Goal: Task Accomplishment & Management: Manage account settings

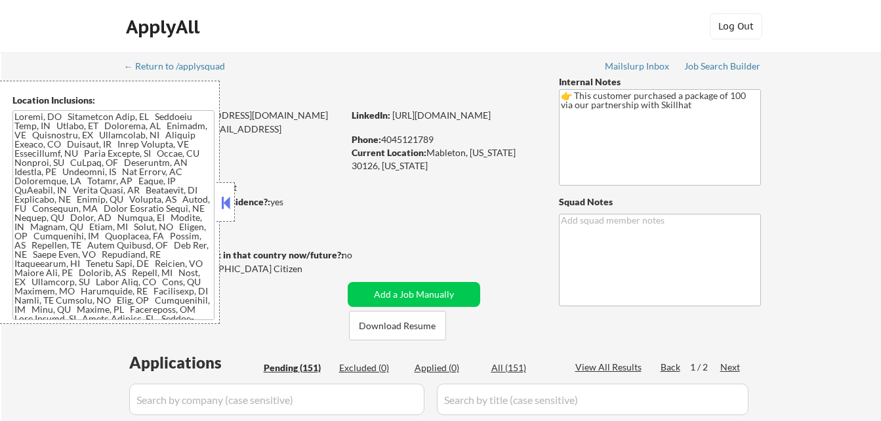
select select ""pending""
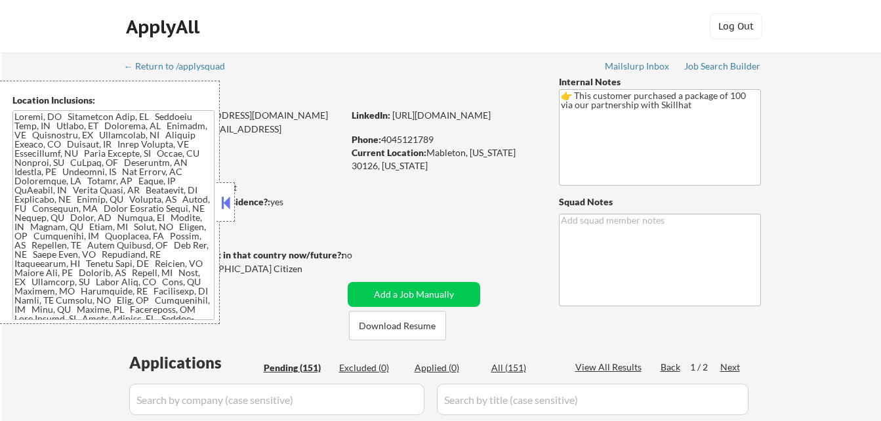
select select ""pending""
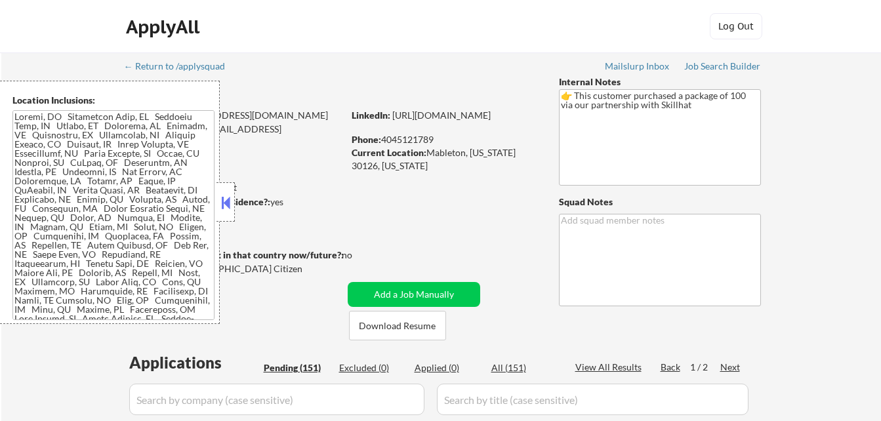
select select ""pending""
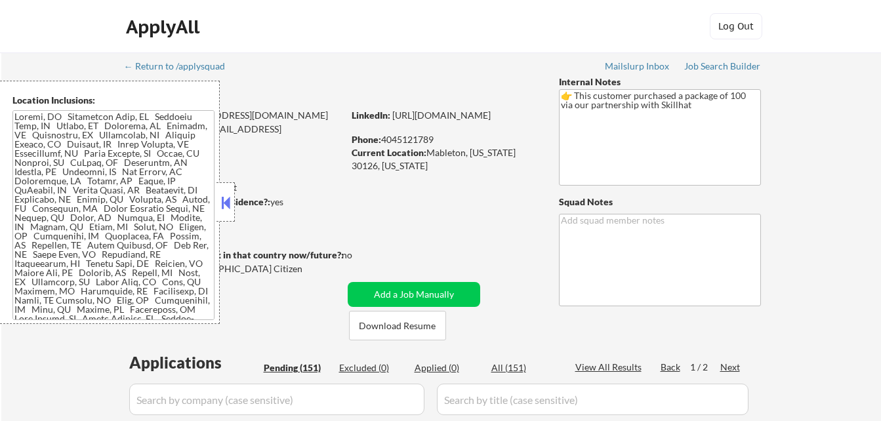
select select ""pending""
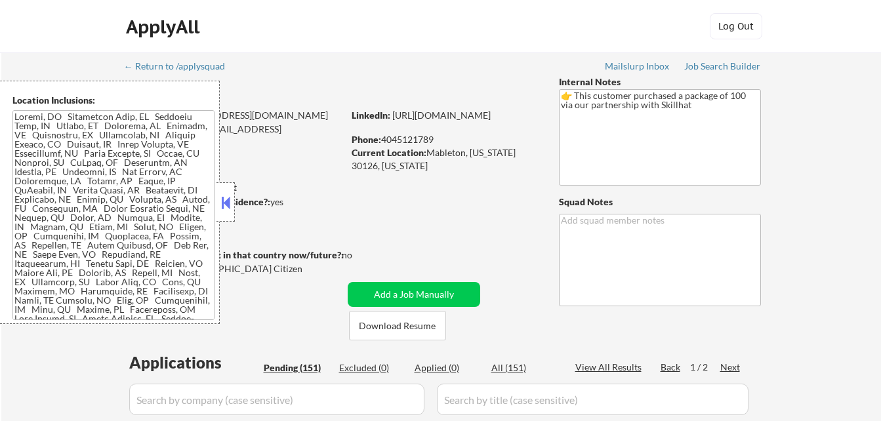
select select ""pending""
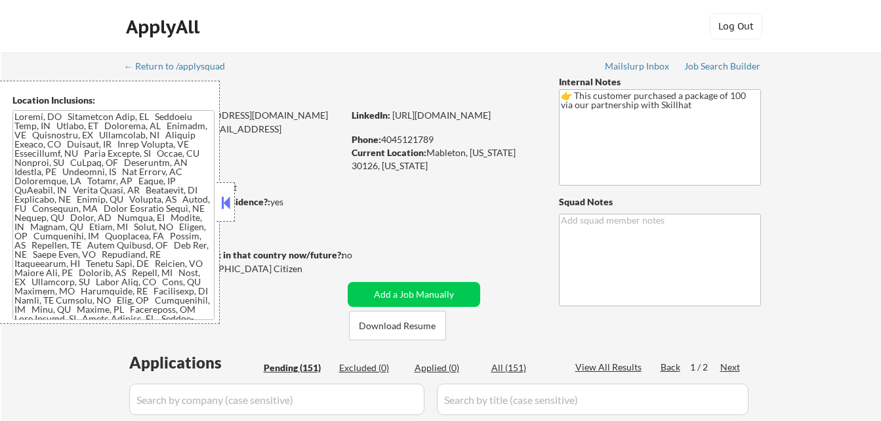
select select ""pending""
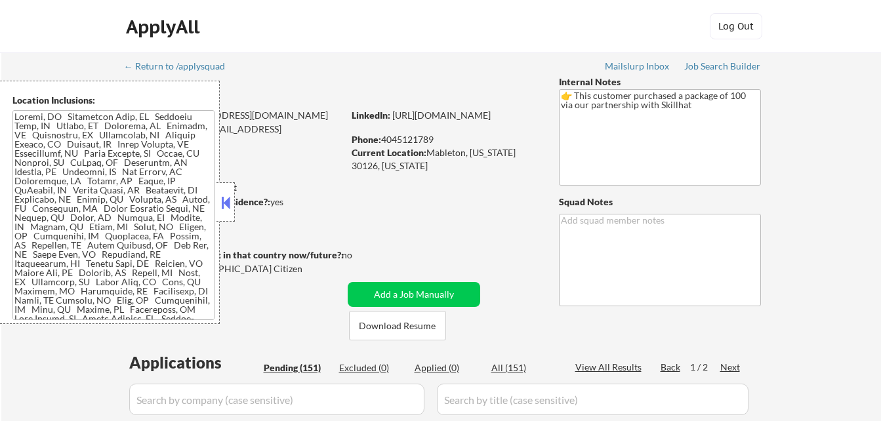
select select ""pending""
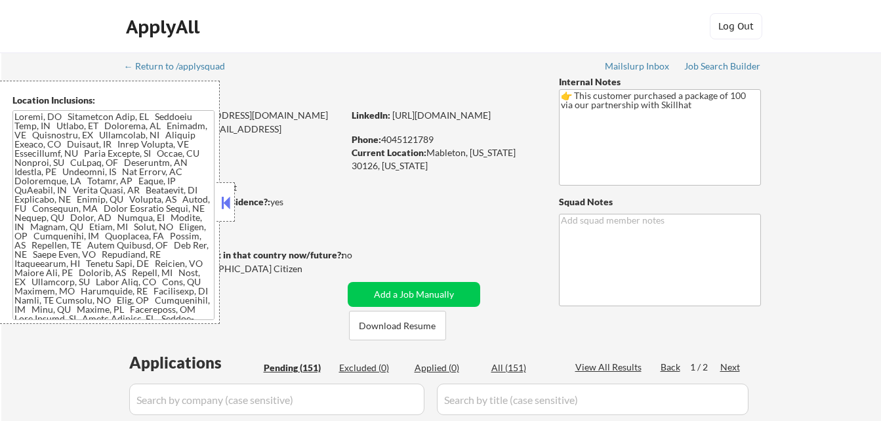
select select ""pending""
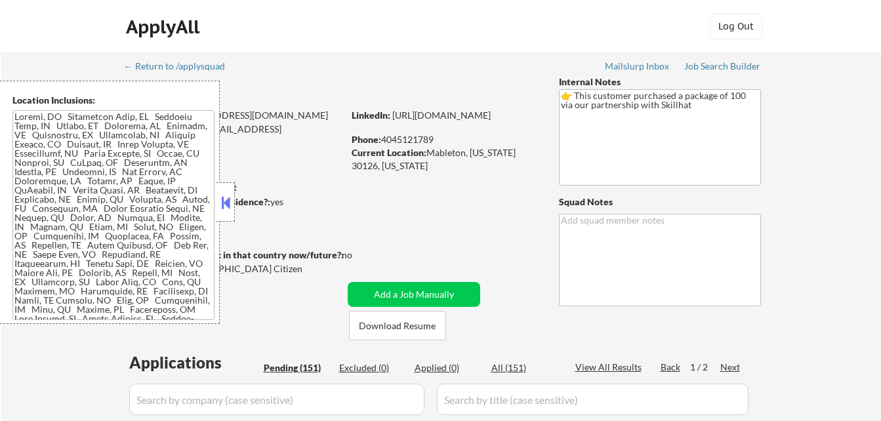
select select ""pending""
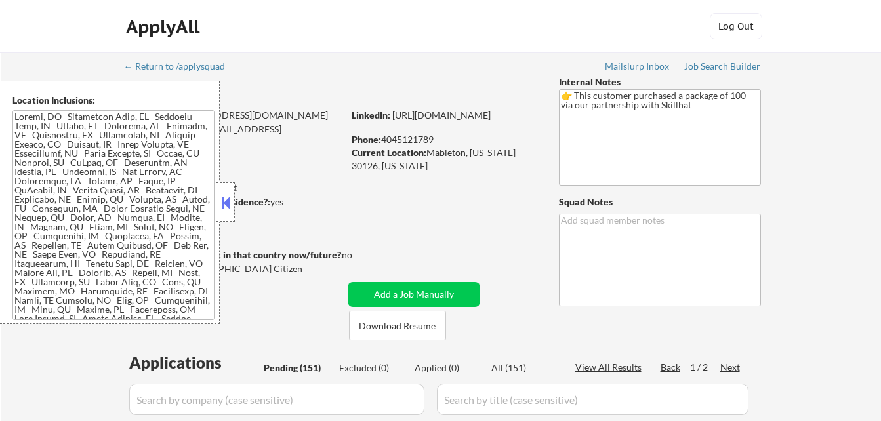
select select ""pending""
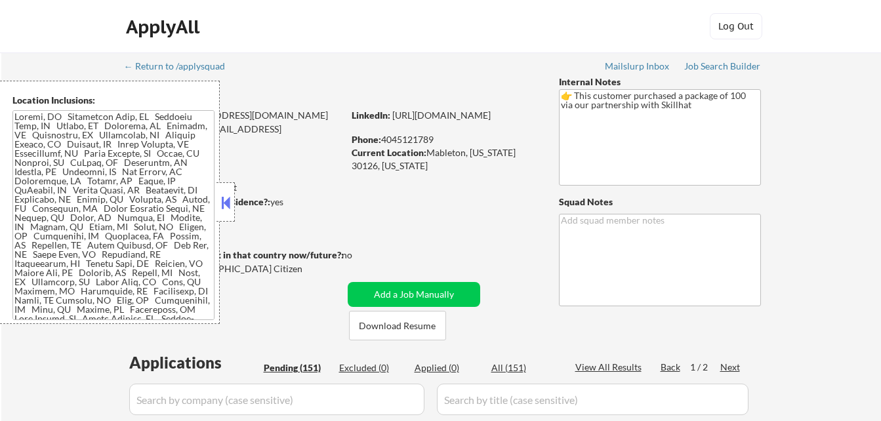
select select ""pending""
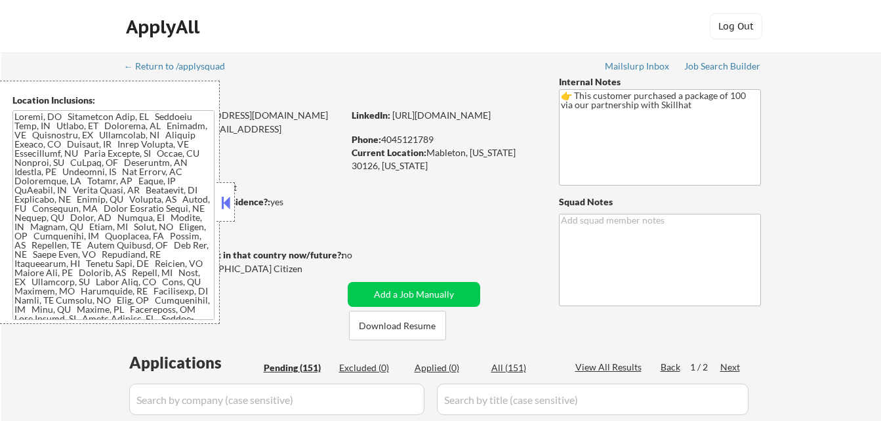
select select ""pending""
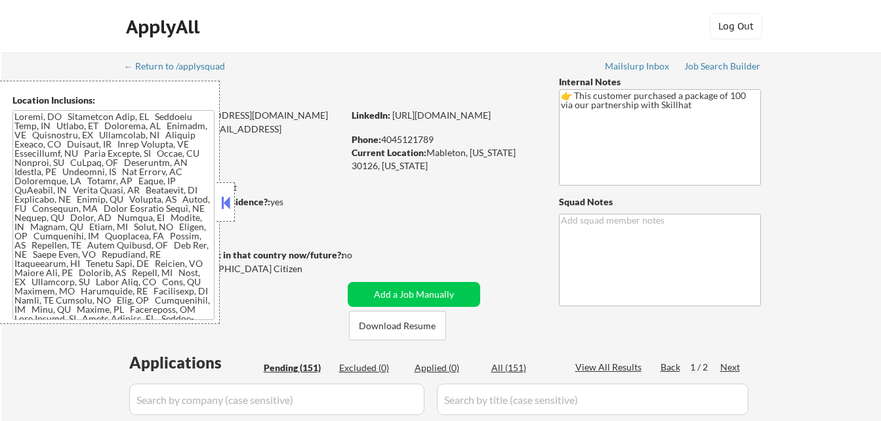
select select ""pending""
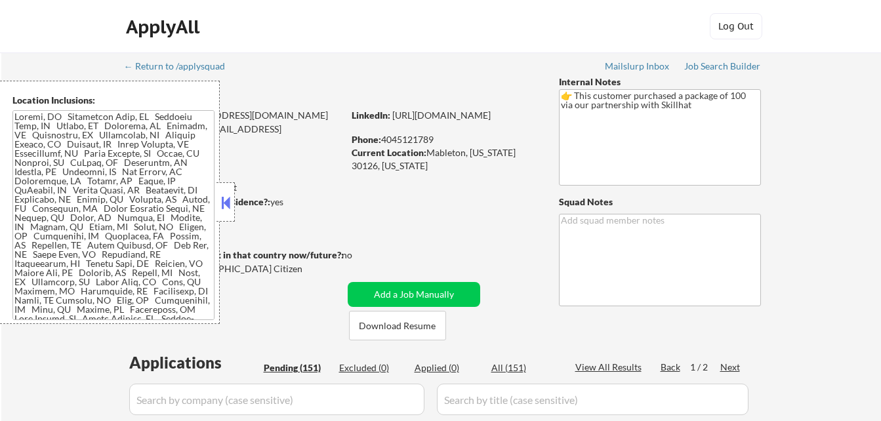
select select ""pending""
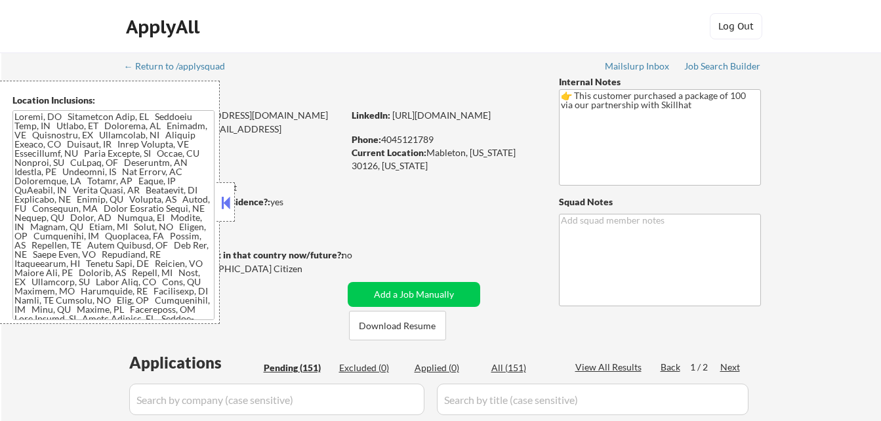
select select ""pending""
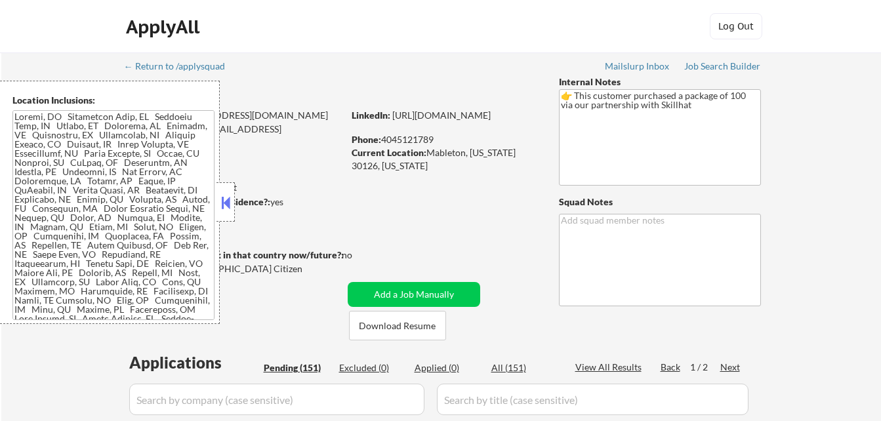
select select ""pending""
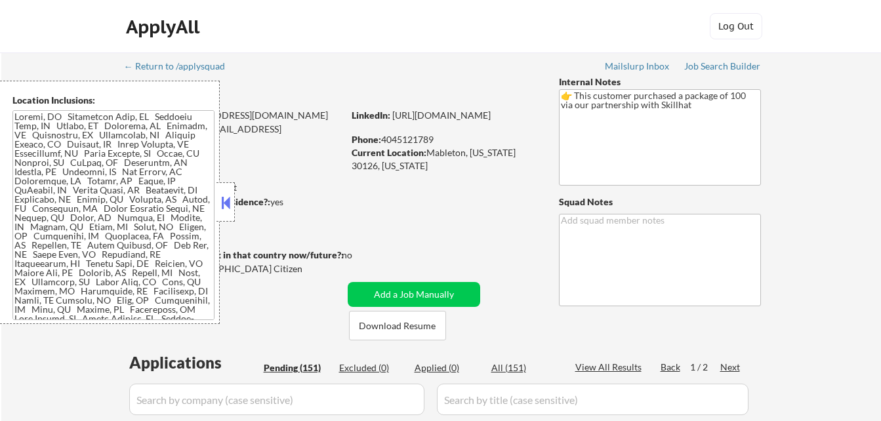
select select ""pending""
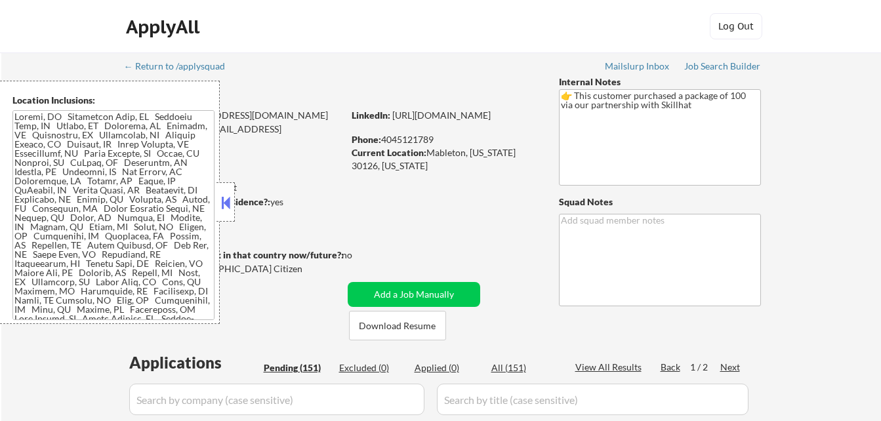
select select ""pending""
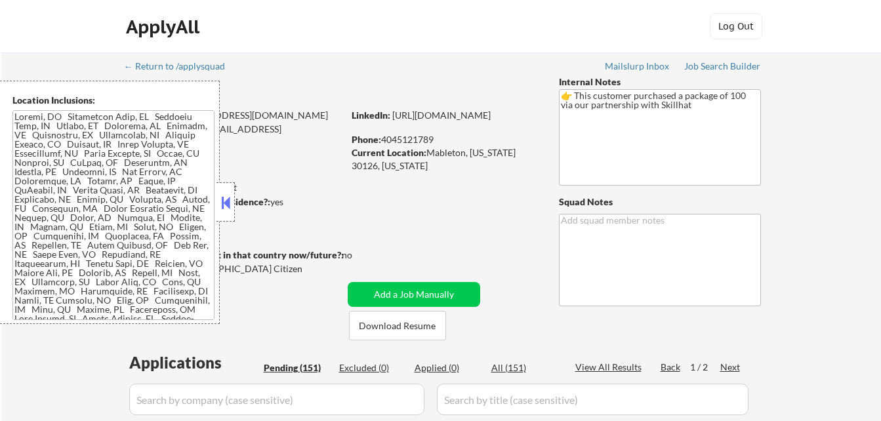
select select ""pending""
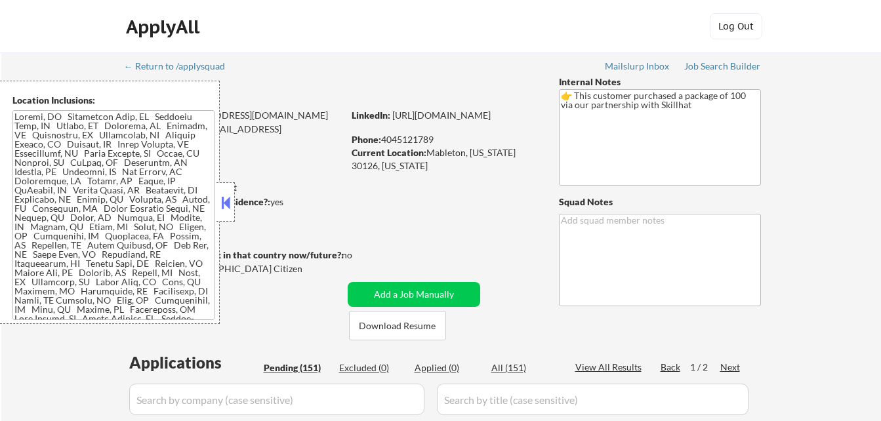
select select ""pending""
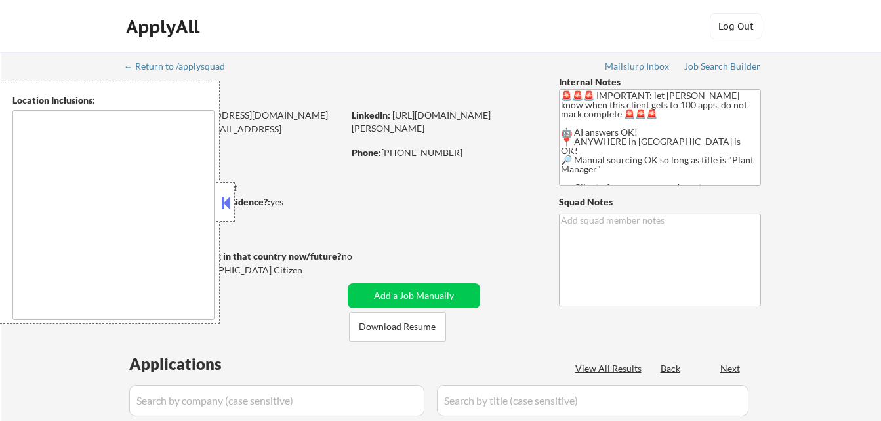
select select ""pending""
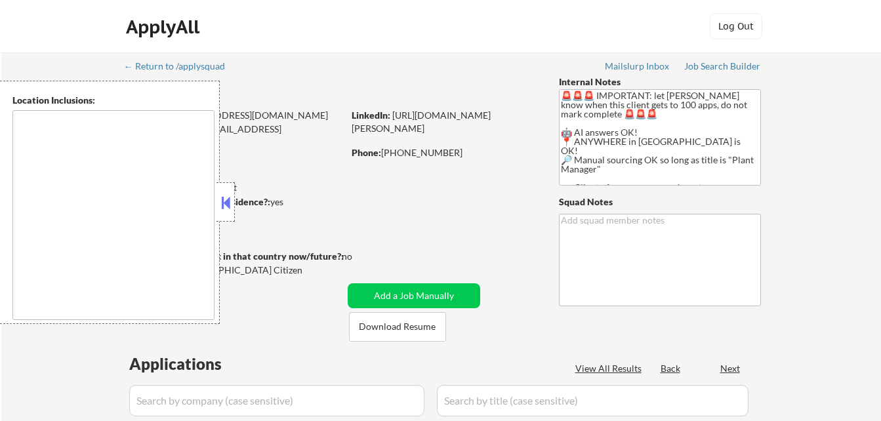
select select ""pending""
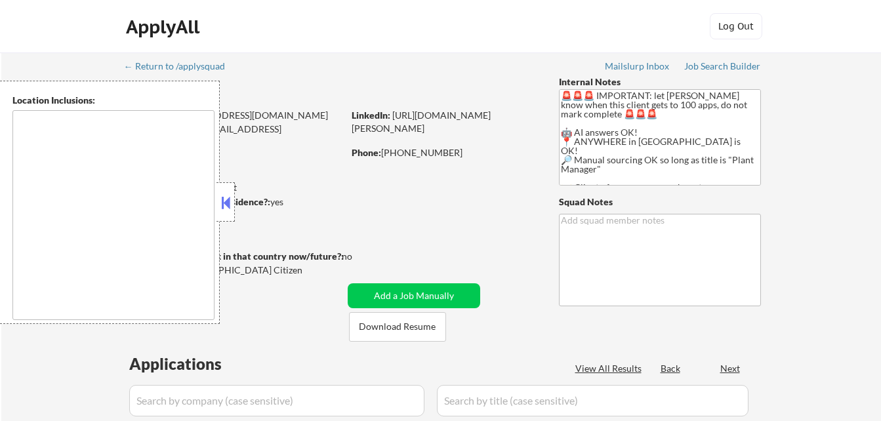
select select ""pending""
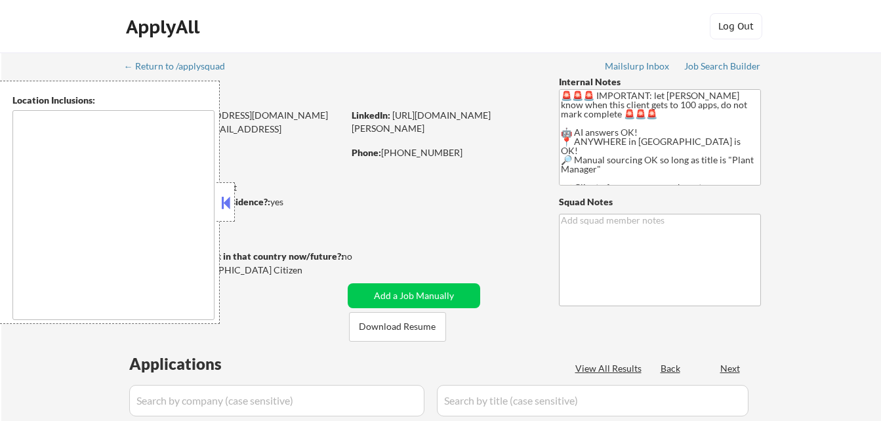
select select ""pending""
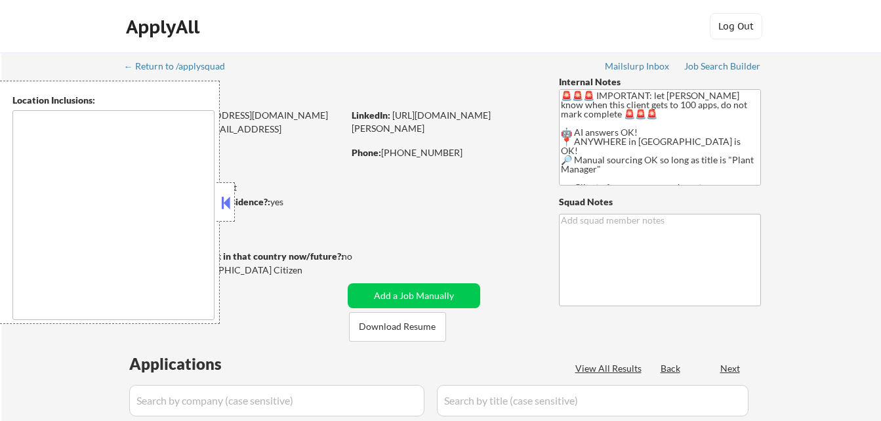
select select ""pending""
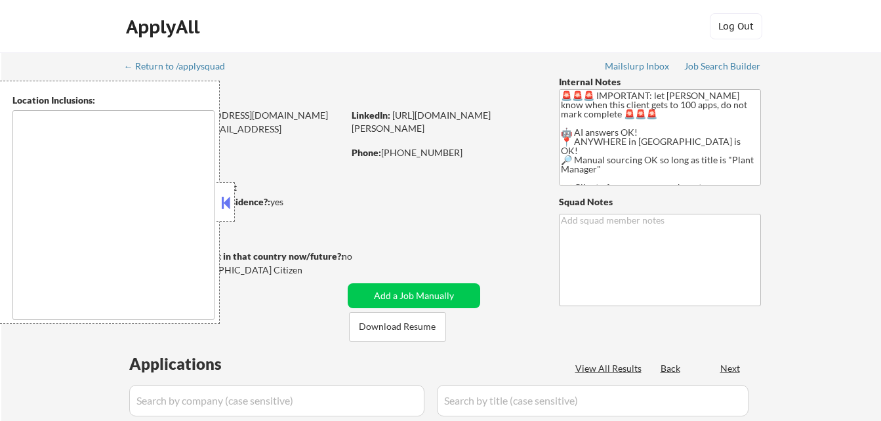
select select ""pending""
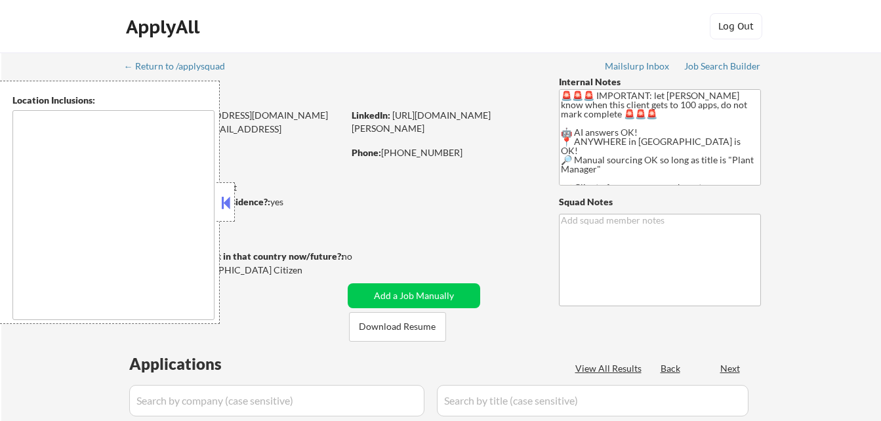
select select ""pending""
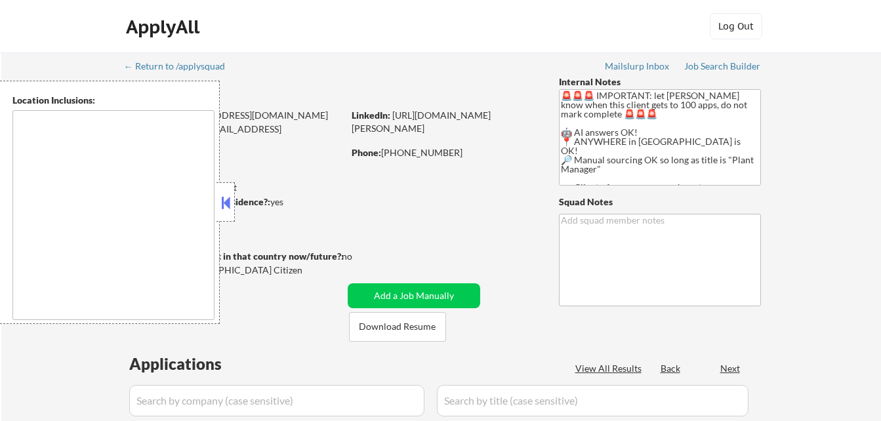
select select ""pending""
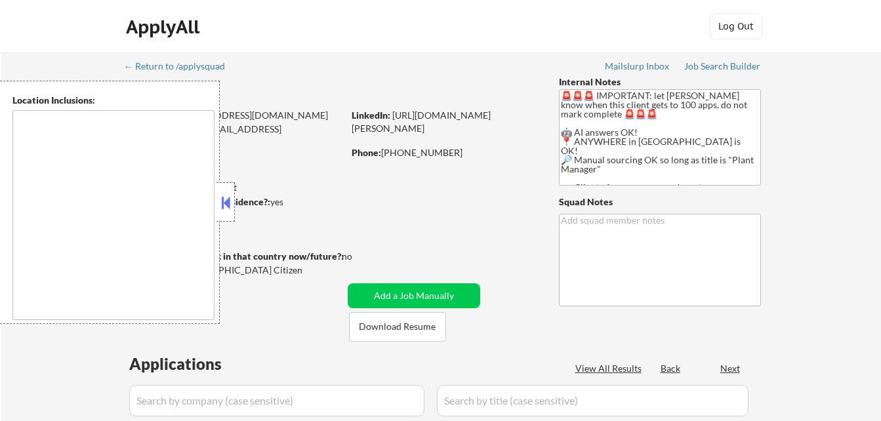
select select ""pending""
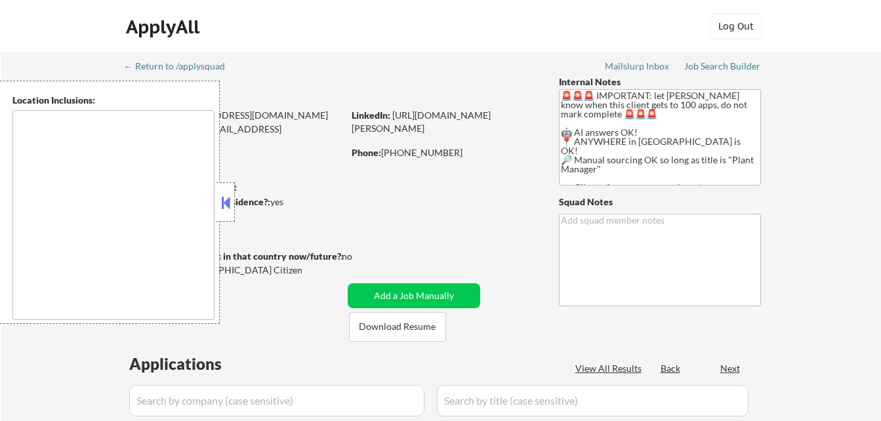
select select ""pending""
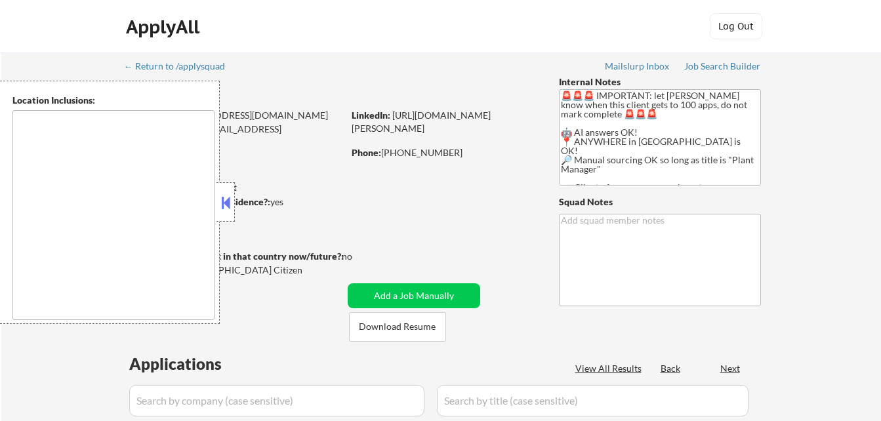
select select ""pending""
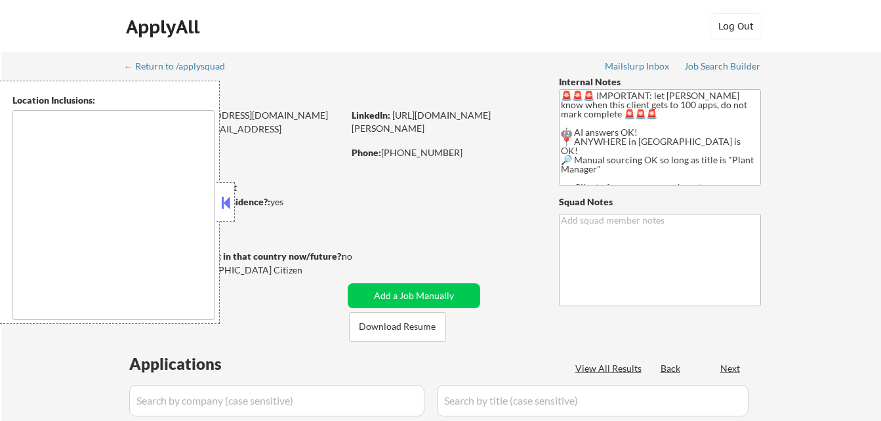
select select ""pending""
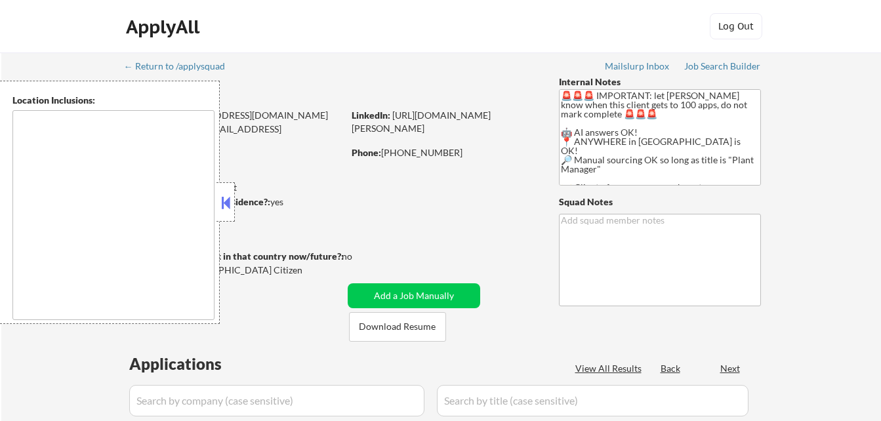
select select ""pending""
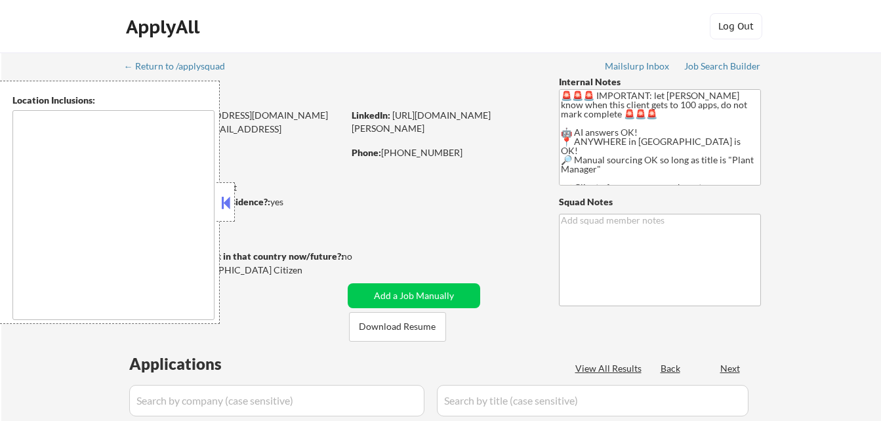
select select ""pending""
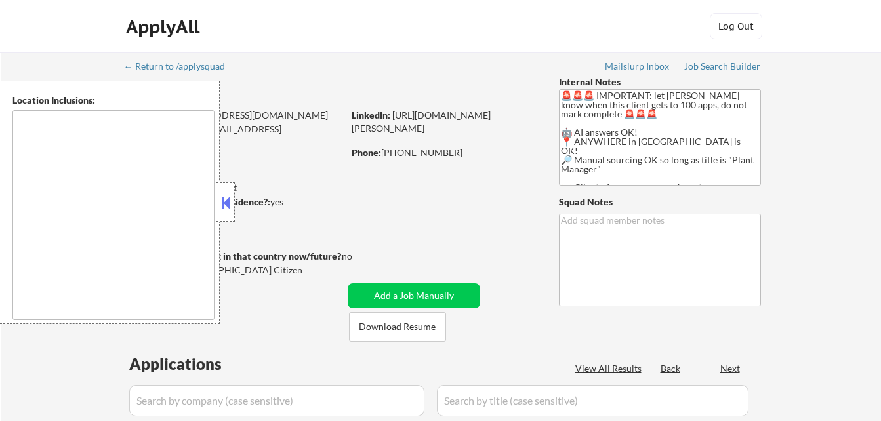
select select ""pending""
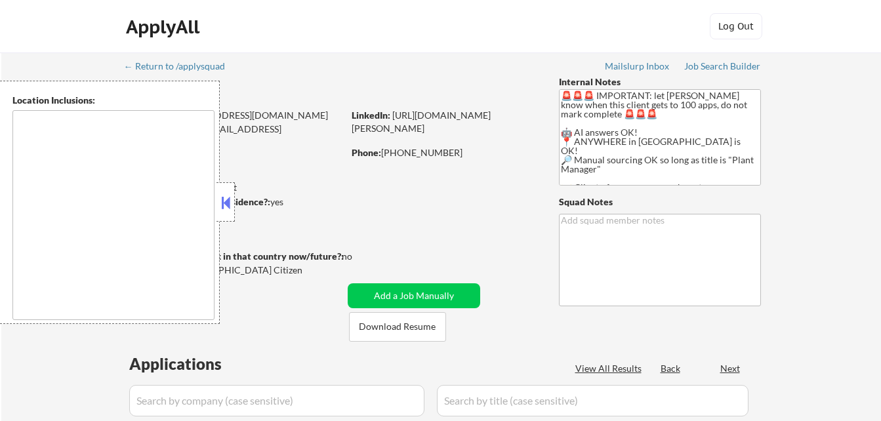
select select ""pending""
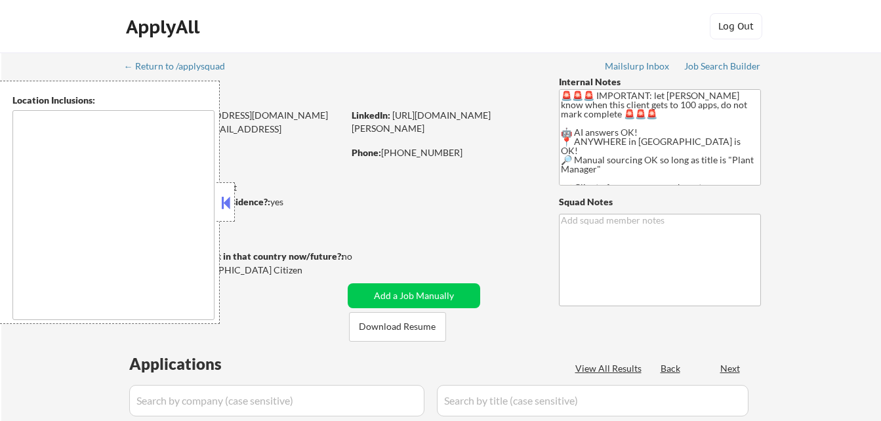
select select ""pending""
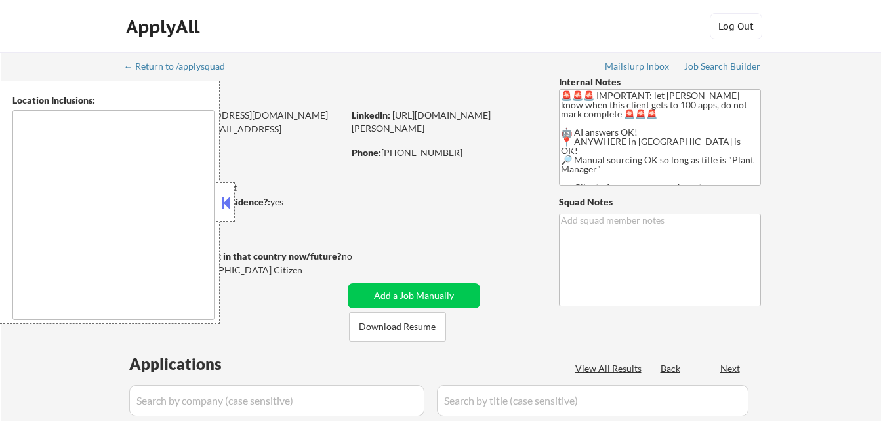
select select ""pending""
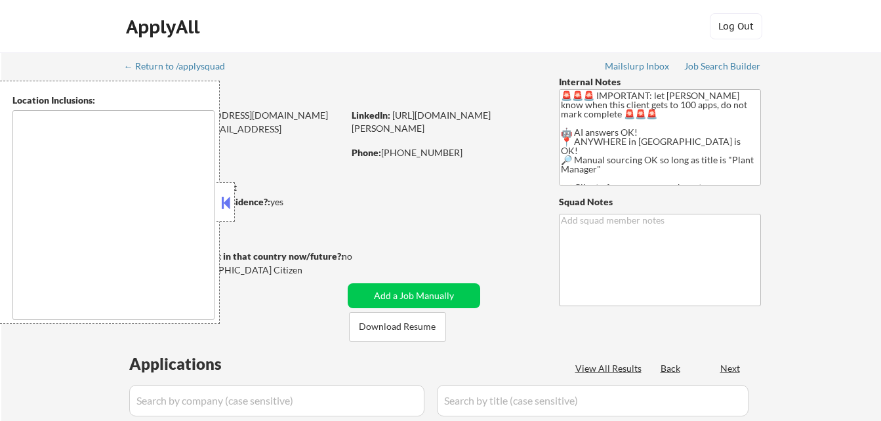
select select ""pending""
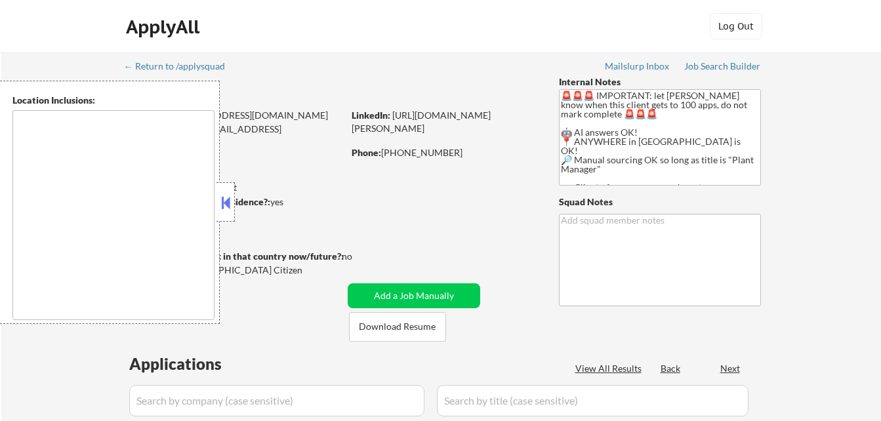
select select ""pending""
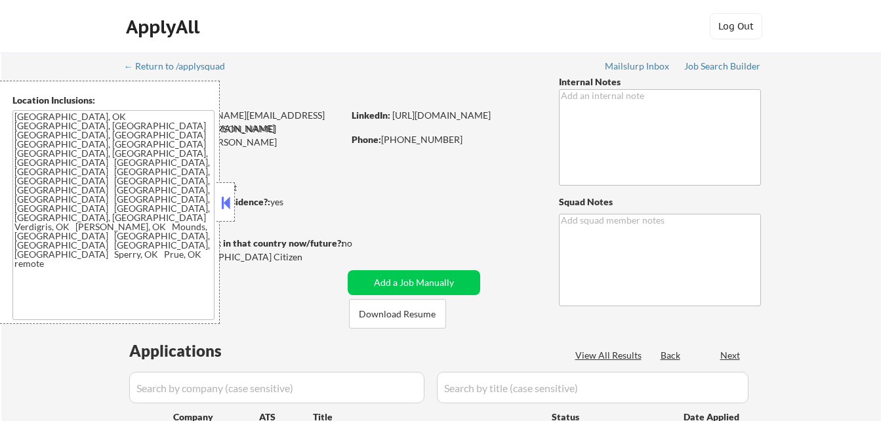
select select ""pending""
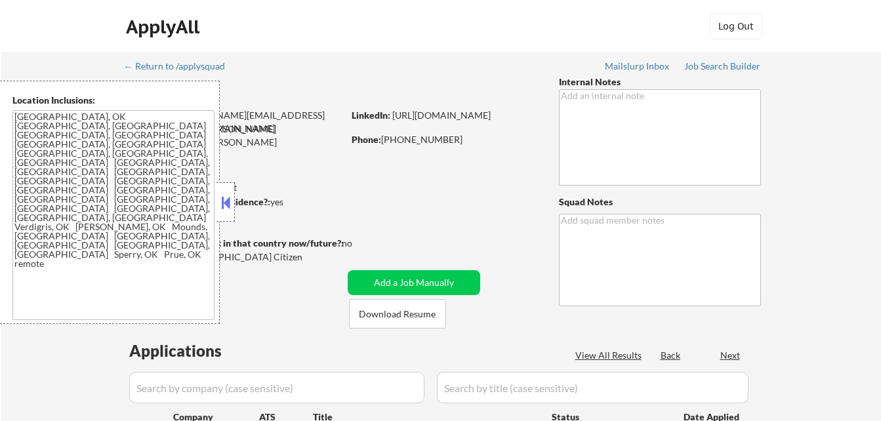
select select ""pending""
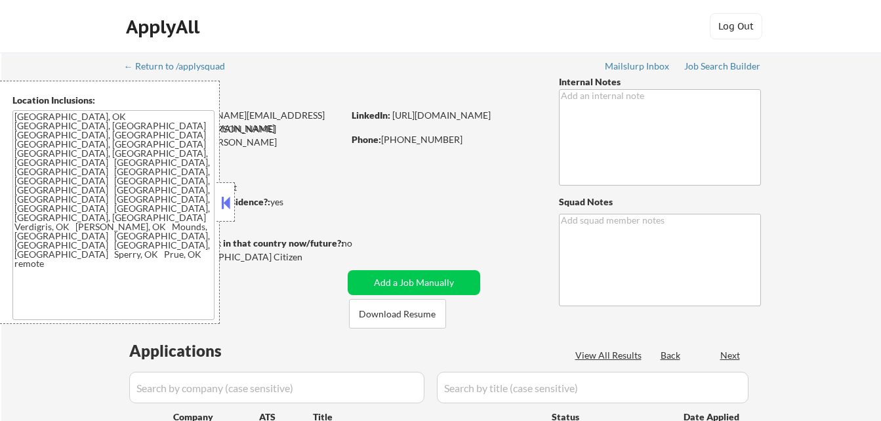
select select ""pending""
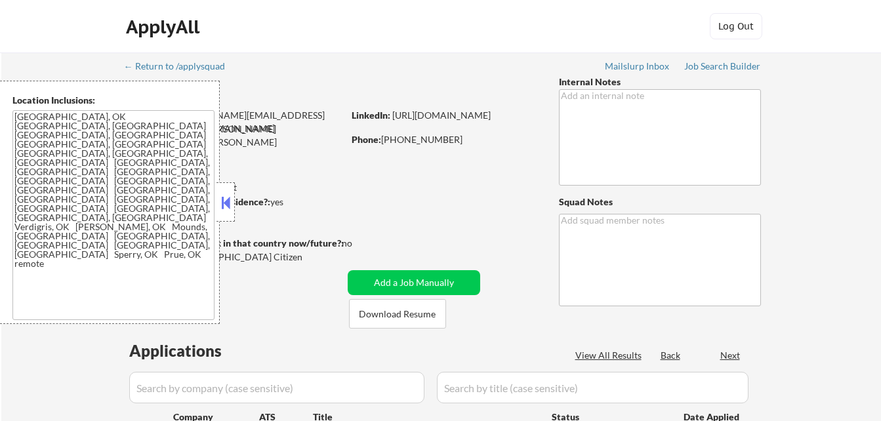
select select ""pending""
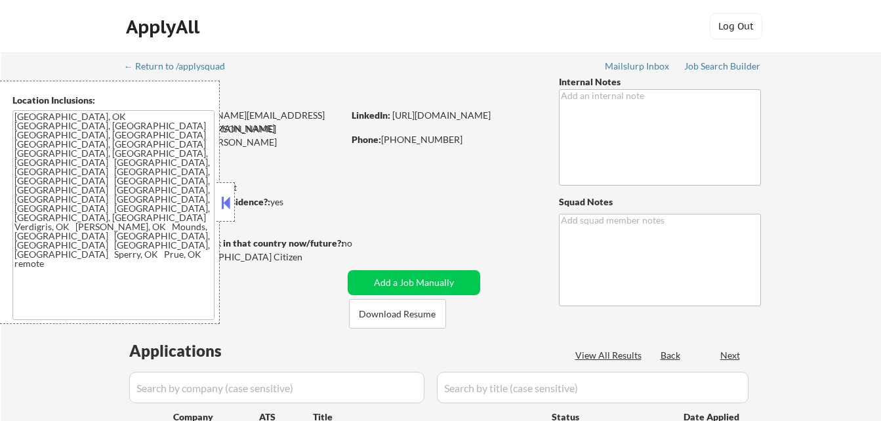
select select ""pending""
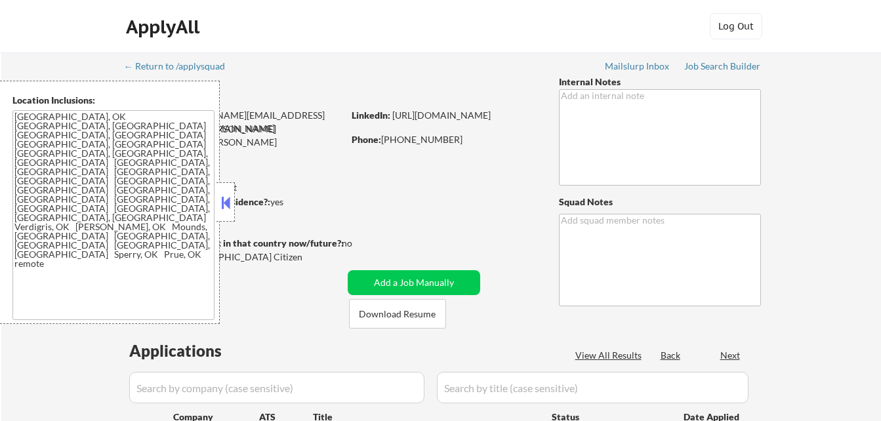
select select ""pending""
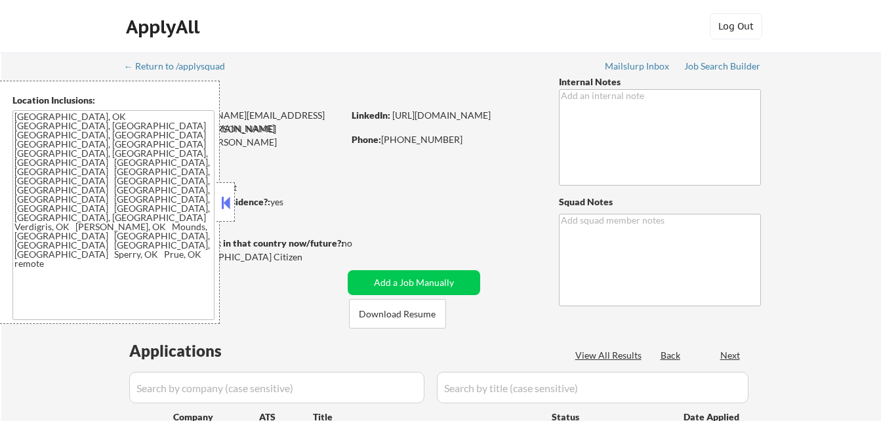
select select ""pending""
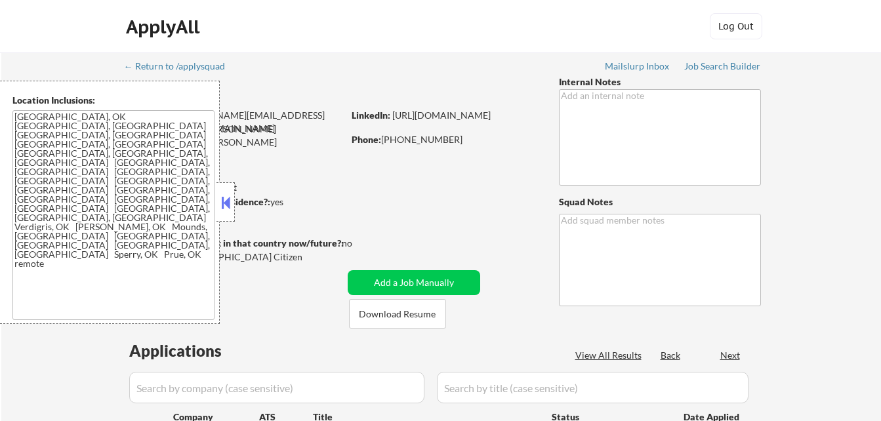
select select ""pending""
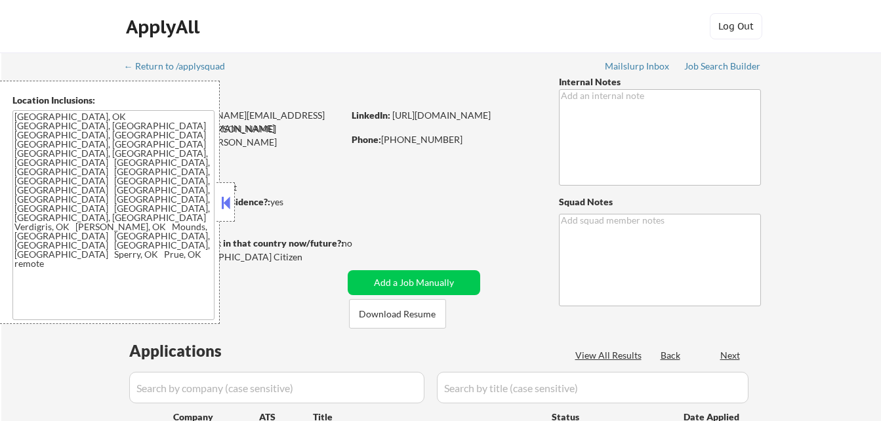
select select ""pending""
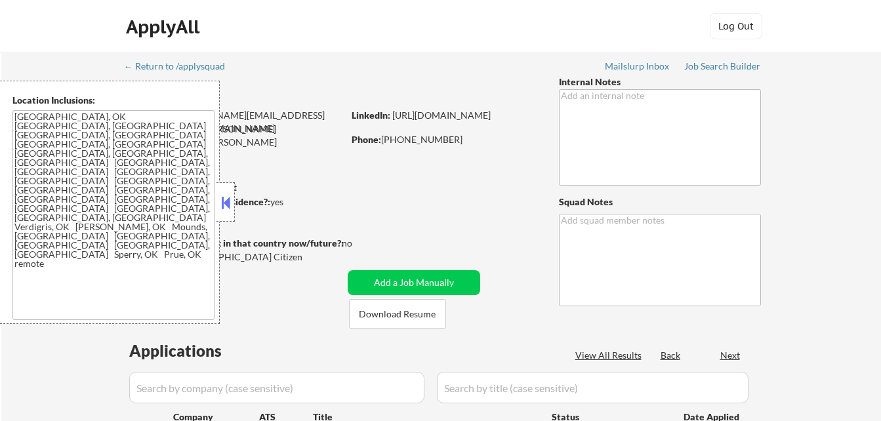
select select ""pending""
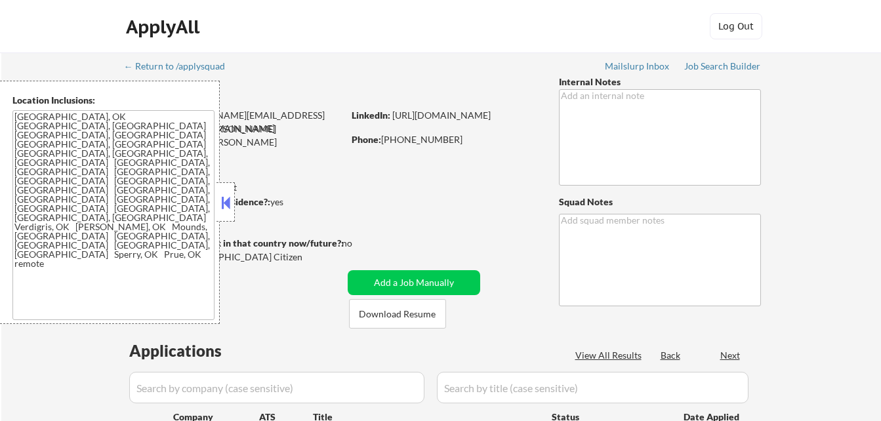
select select ""pending""
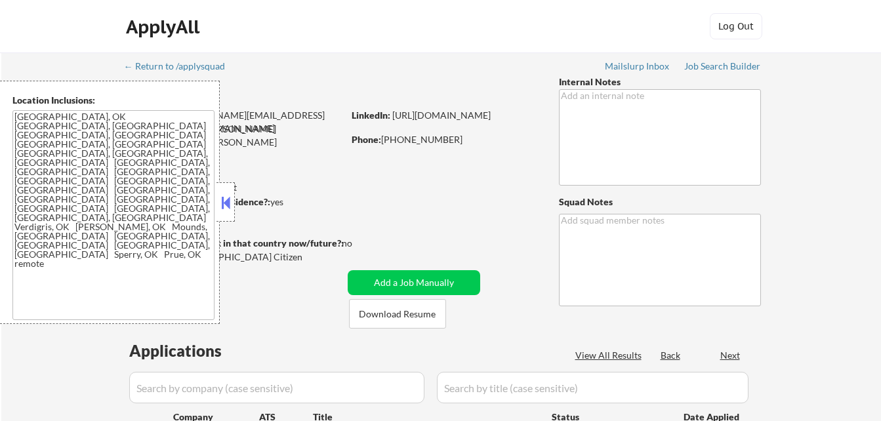
select select ""pending""
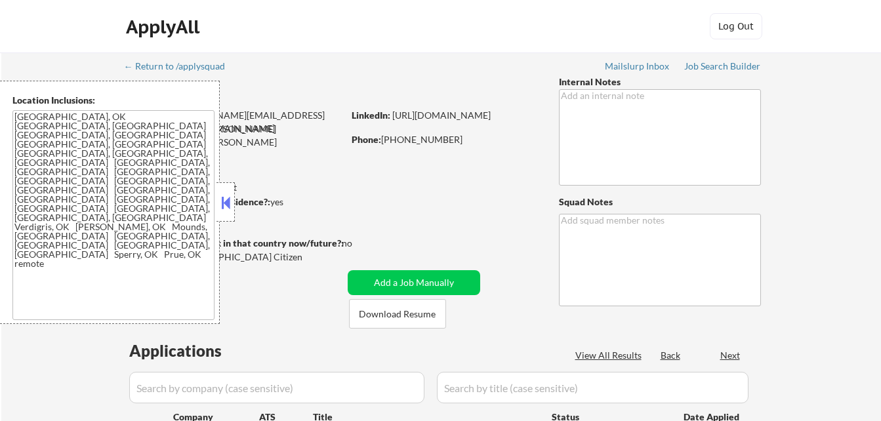
select select ""pending""
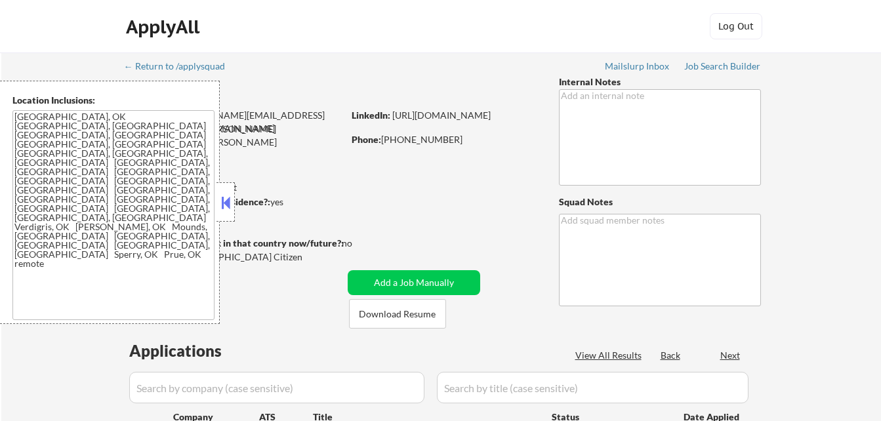
select select ""pending""
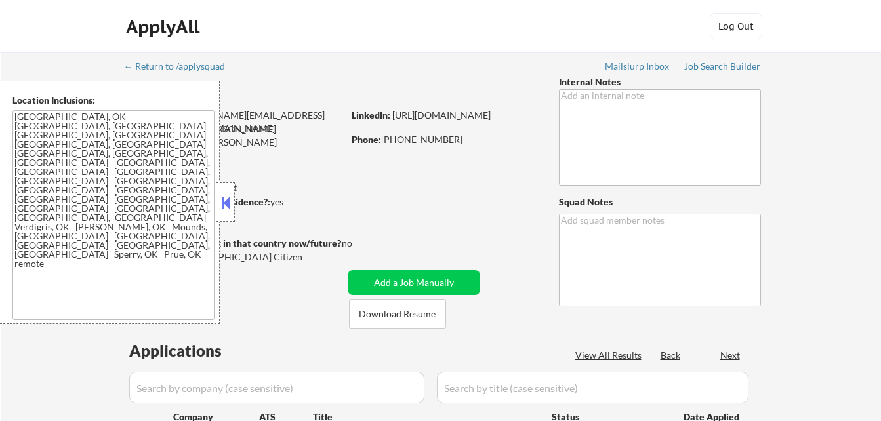
select select ""pending""
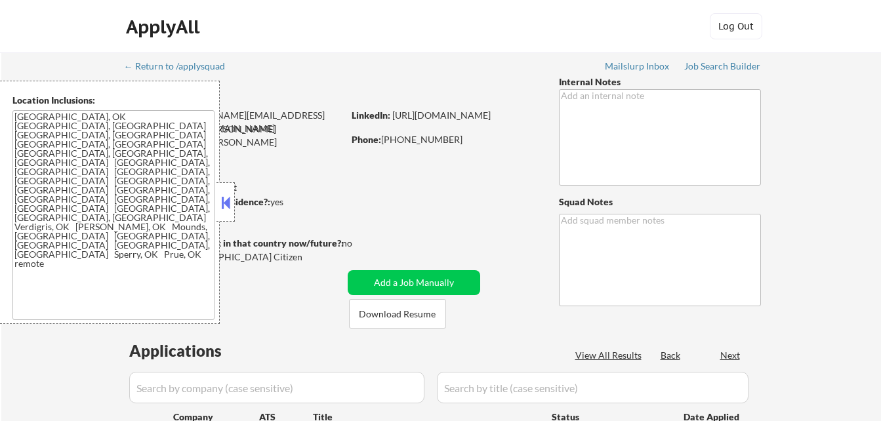
select select ""pending""
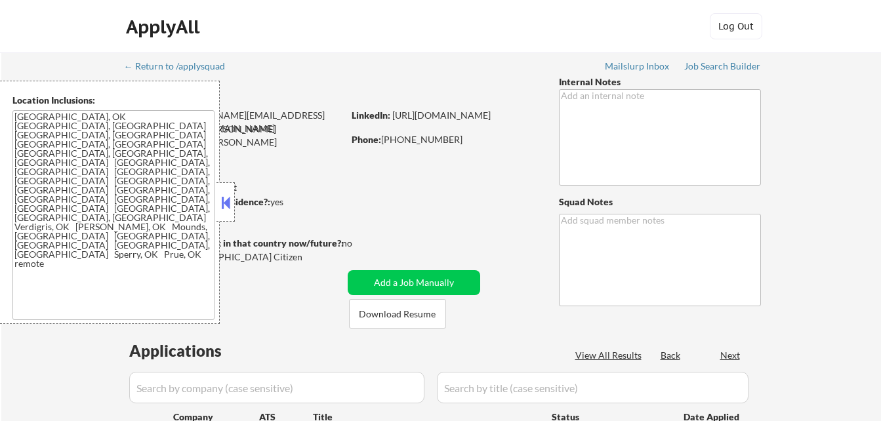
select select ""pending""
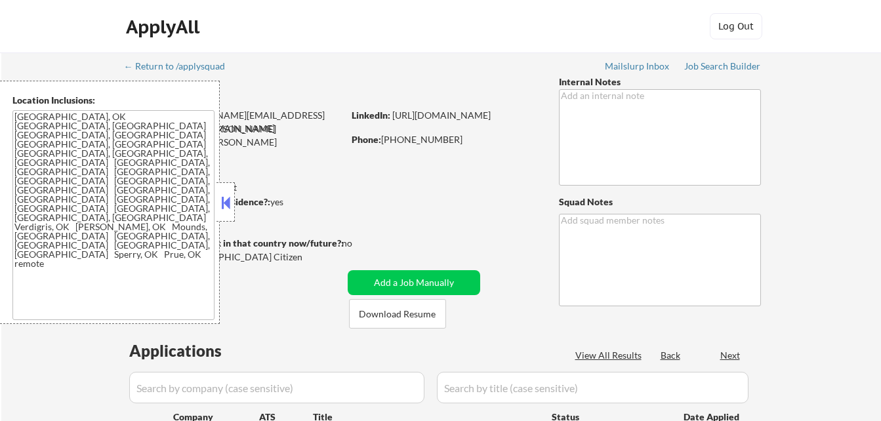
select select ""pending""
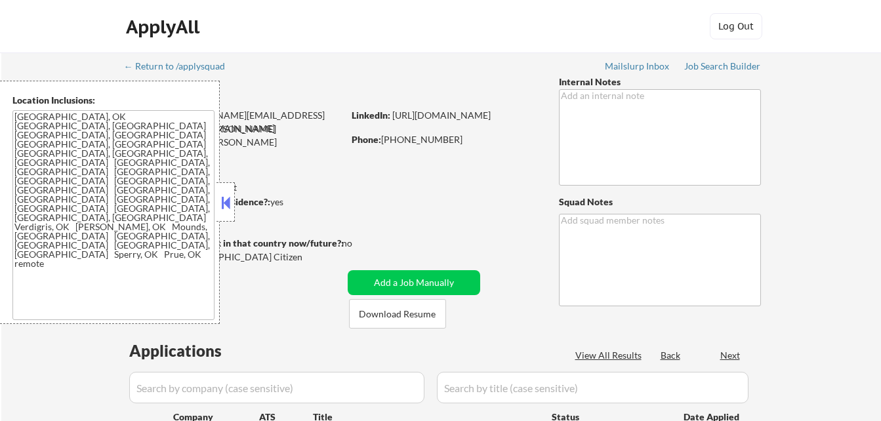
select select ""pending""
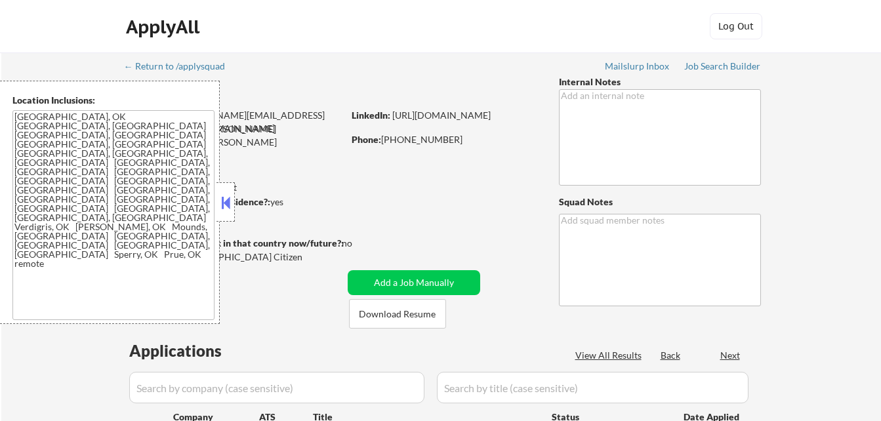
select select ""pending""
